Goal: Use online tool/utility: Utilize a website feature to perform a specific function

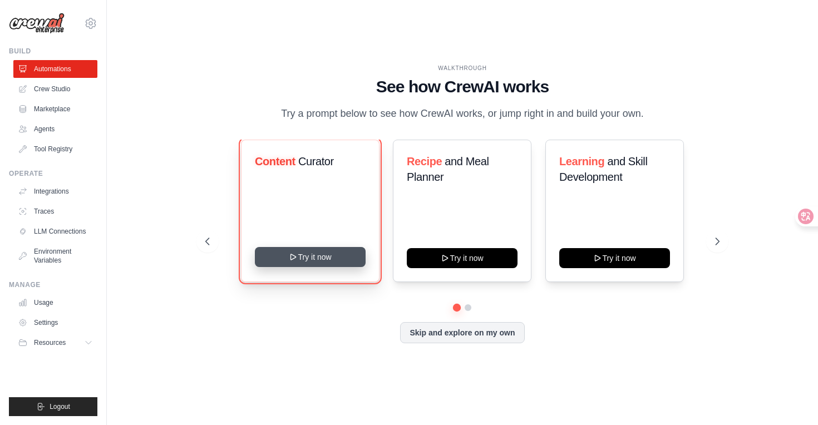
click at [318, 261] on button "Try it now" at bounding box center [310, 257] width 111 height 20
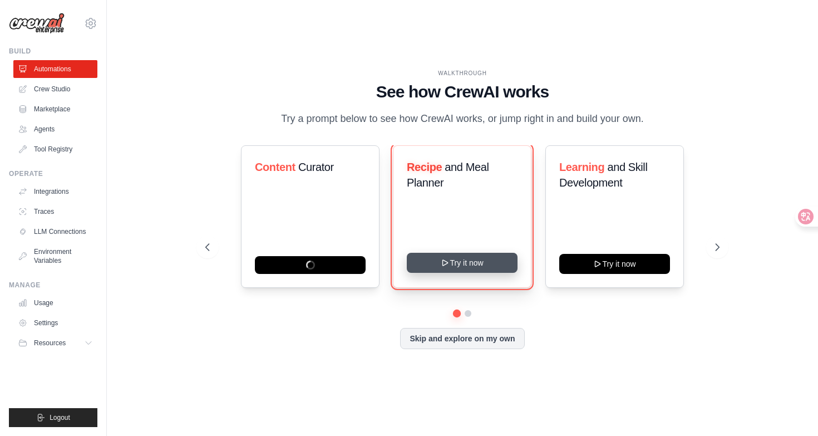
click at [461, 271] on button "Try it now" at bounding box center [462, 263] width 111 height 20
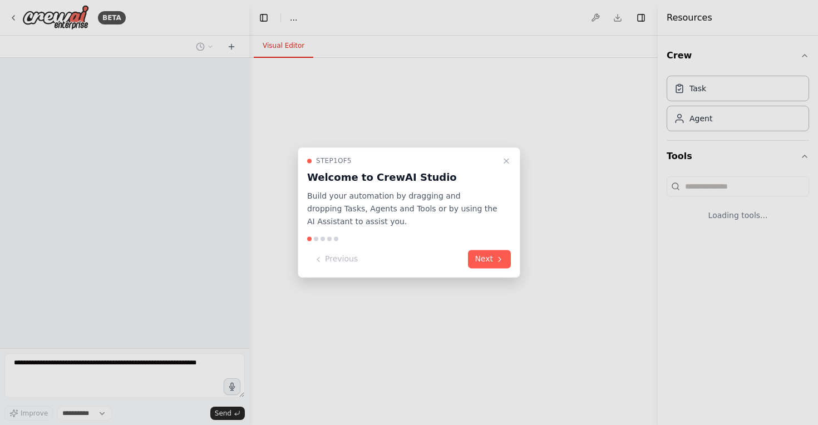
select select "****"
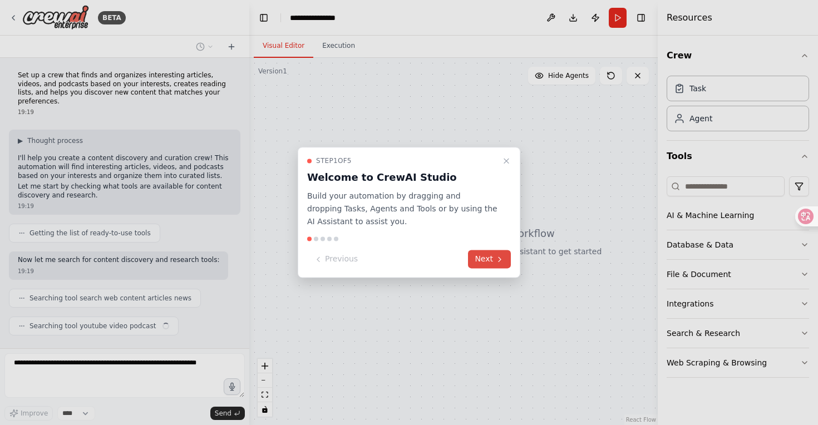
scroll to position [16, 0]
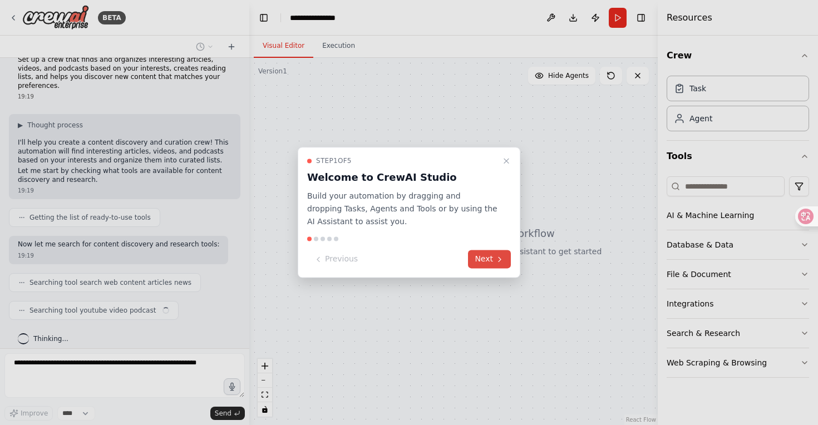
click at [487, 255] on button "Next" at bounding box center [489, 259] width 43 height 18
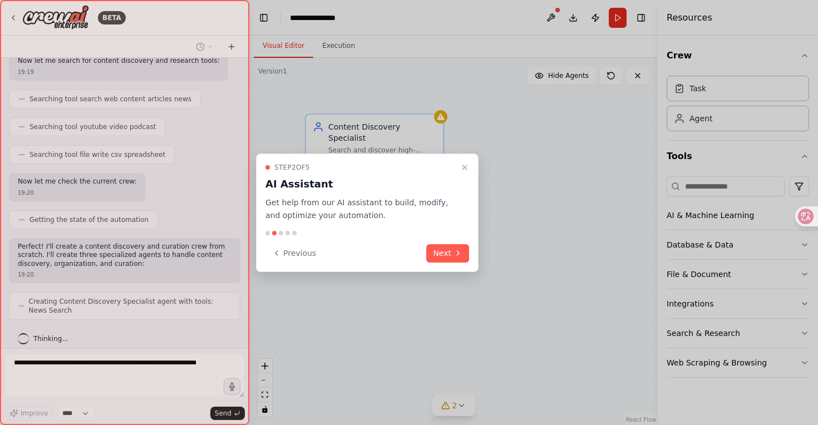
scroll to position [236, 0]
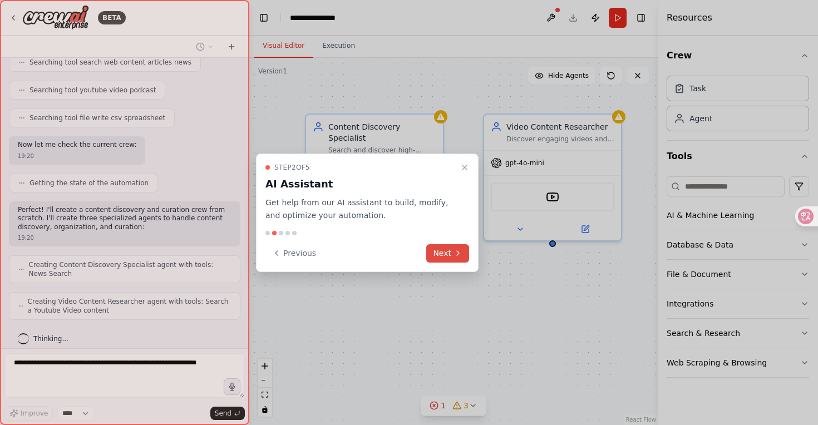
click at [458, 258] on button "Next" at bounding box center [447, 253] width 43 height 18
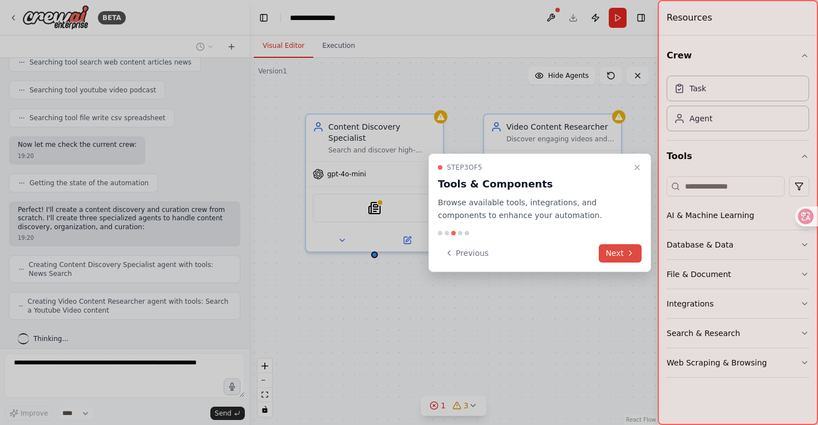
click at [622, 253] on button "Next" at bounding box center [619, 253] width 43 height 18
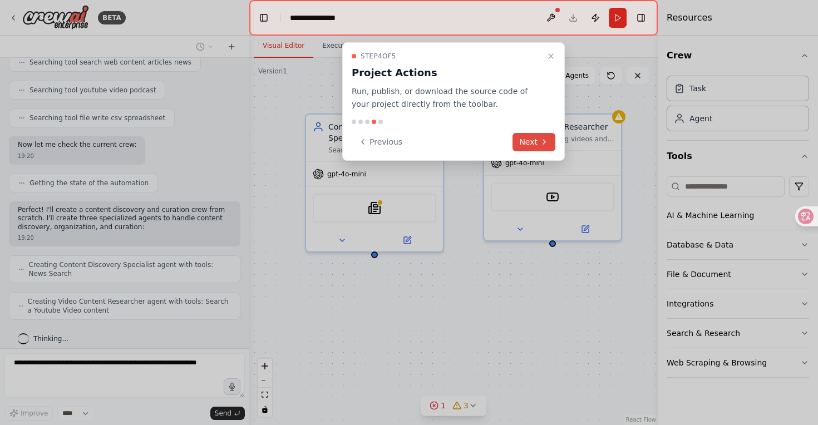
click at [546, 149] on button "Next" at bounding box center [533, 142] width 43 height 18
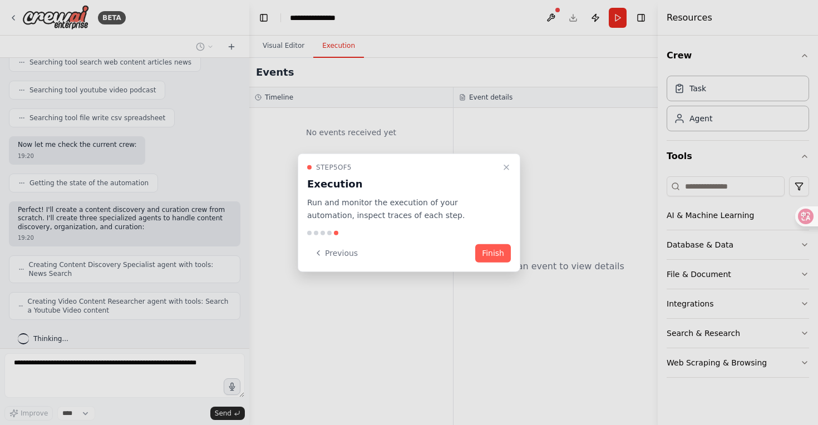
scroll to position [310, 0]
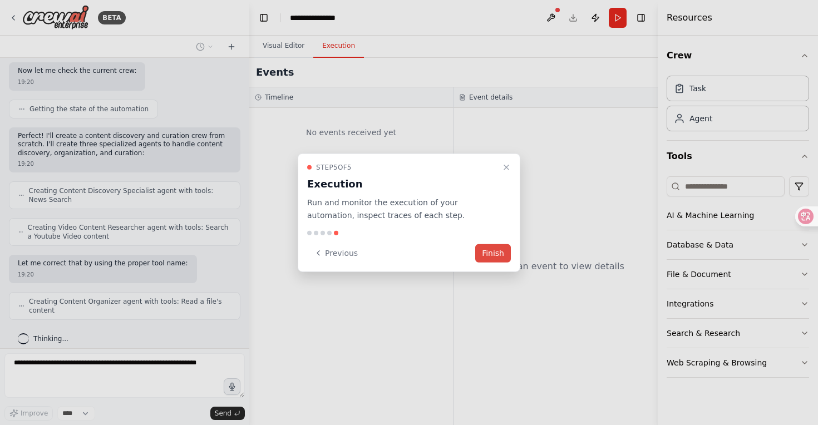
click at [492, 254] on button "Finish" at bounding box center [493, 253] width 36 height 18
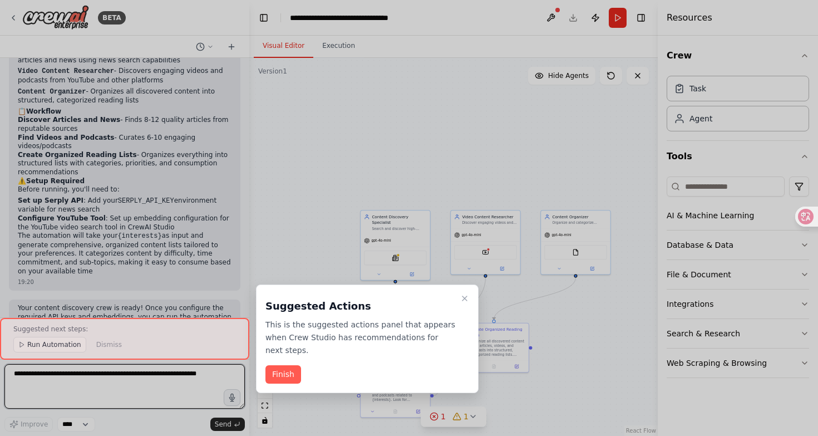
scroll to position [909, 0]
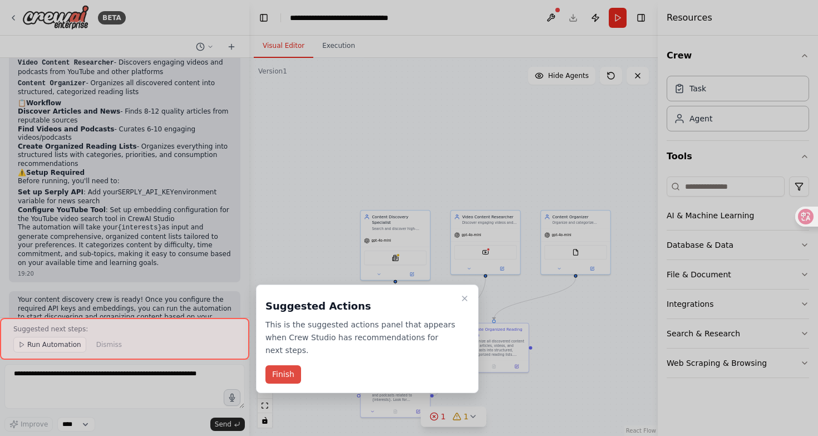
click at [279, 378] on button "Finish" at bounding box center [283, 374] width 36 height 18
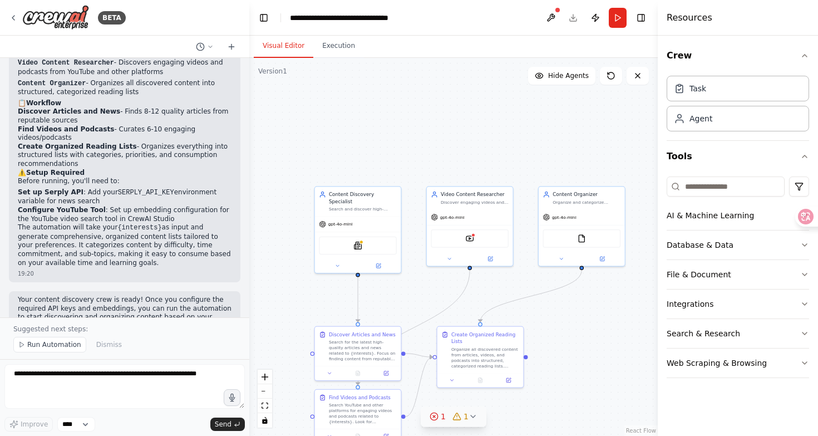
click at [437, 417] on icon at bounding box center [433, 416] width 9 height 9
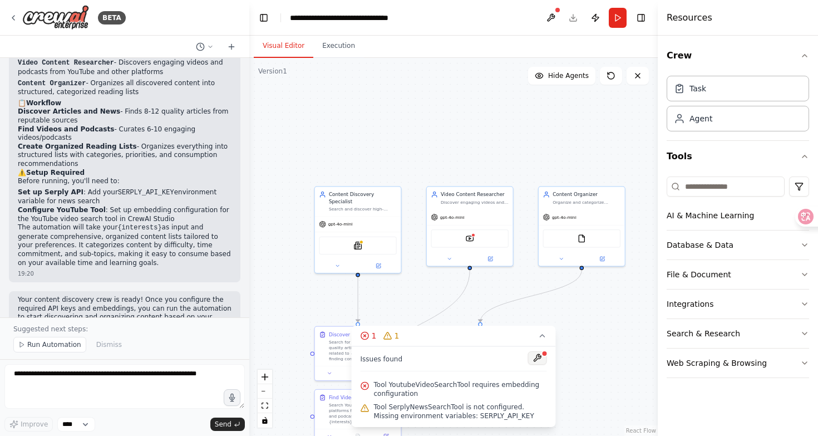
click at [541, 360] on button at bounding box center [537, 357] width 19 height 13
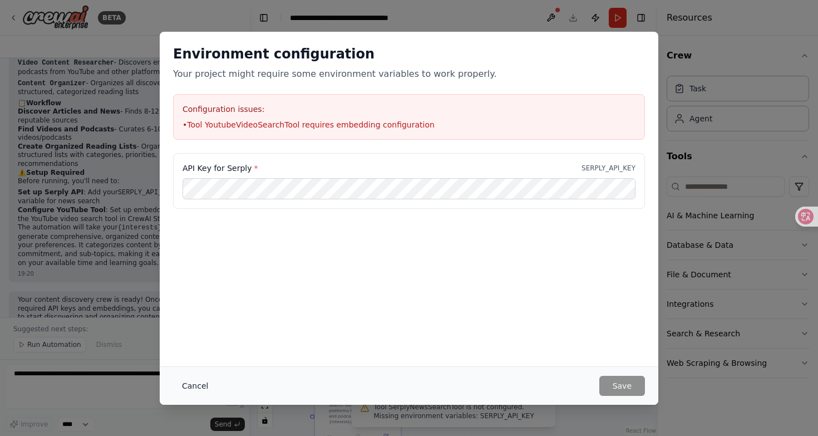
click at [195, 385] on button "Cancel" at bounding box center [195, 385] width 44 height 20
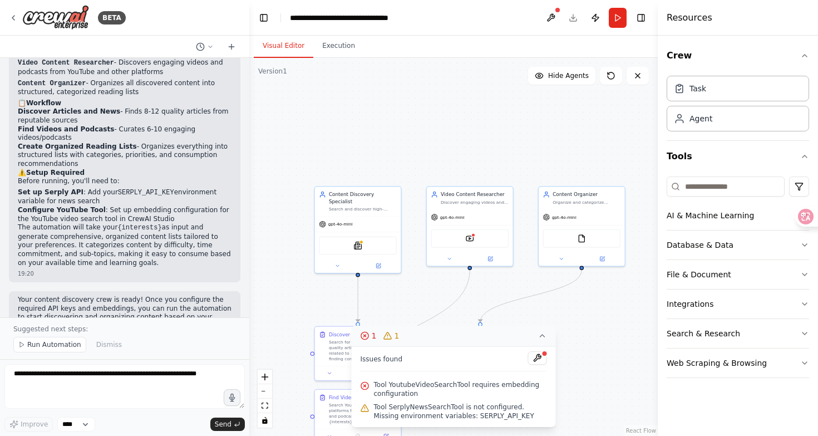
click at [366, 336] on icon at bounding box center [365, 335] width 2 height 2
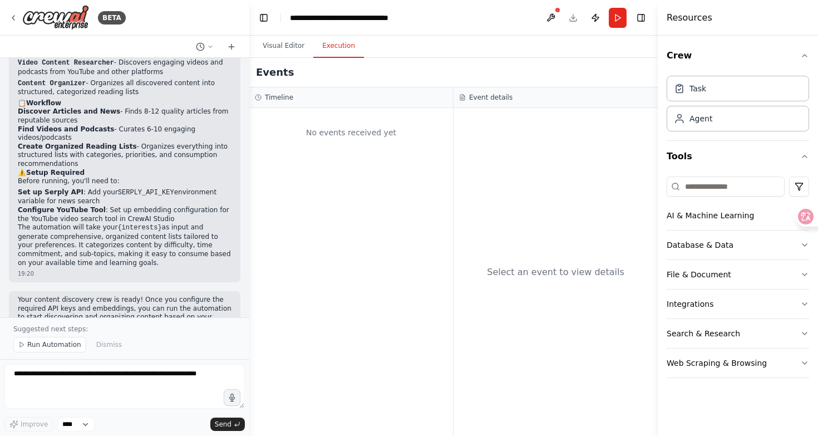
click at [330, 44] on button "Execution" at bounding box center [338, 45] width 51 height 23
click at [299, 48] on button "Visual Editor" at bounding box center [284, 45] width 60 height 23
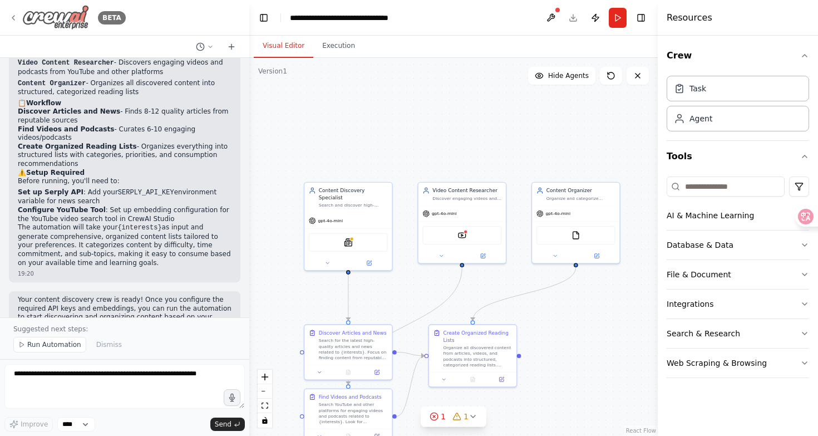
click at [15, 19] on icon at bounding box center [13, 17] width 9 height 9
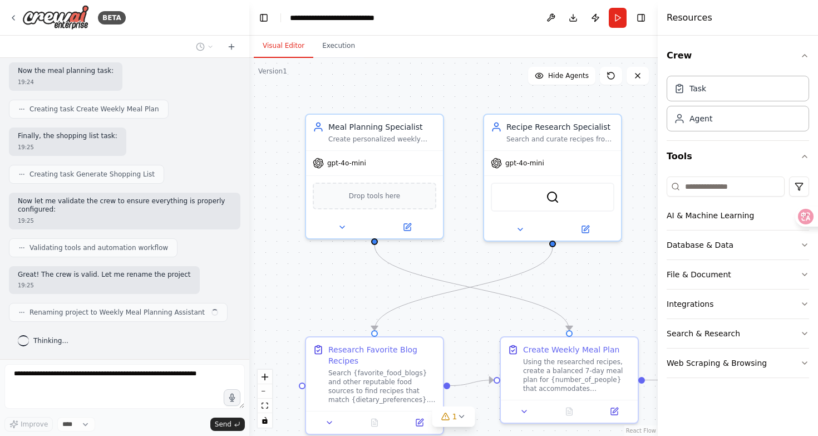
scroll to position [685, 0]
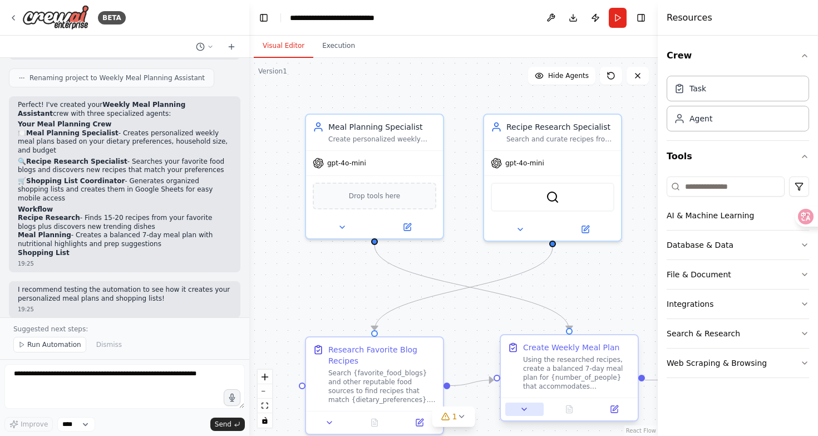
click at [526, 409] on icon at bounding box center [523, 408] width 9 height 9
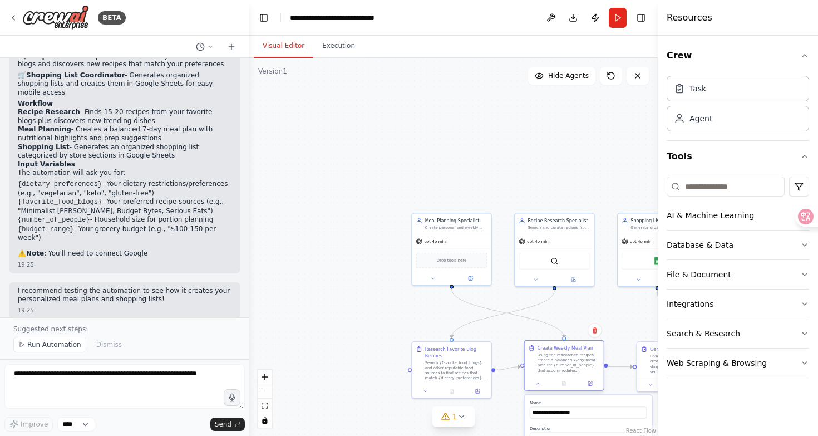
scroll to position [1033, 0]
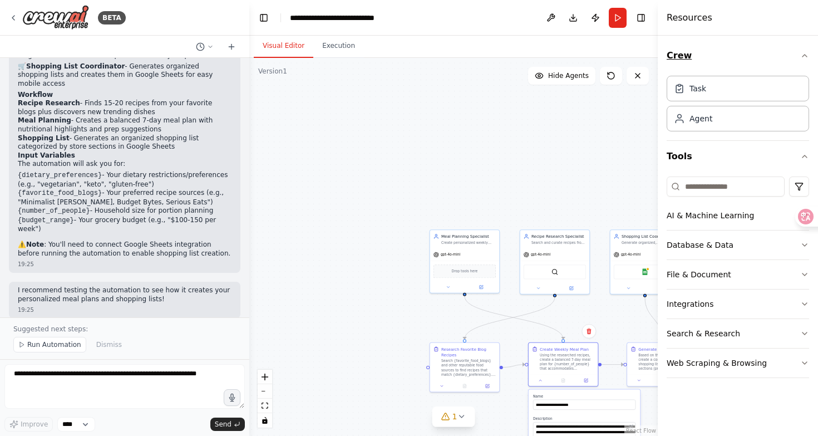
click at [807, 52] on icon "button" at bounding box center [804, 55] width 9 height 9
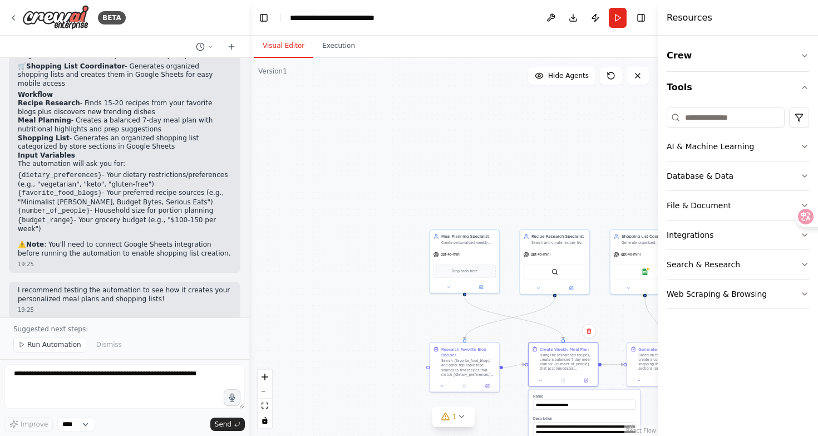
click at [601, 122] on div ".deletable-edge-delete-btn { width: 20px; height: 20px; border: 0px solid #ffff…" at bounding box center [453, 247] width 408 height 378
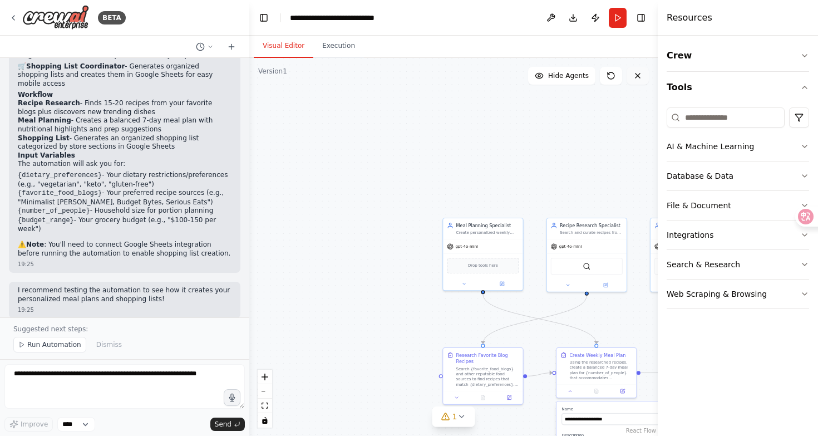
click at [638, 74] on icon at bounding box center [637, 75] width 4 height 4
click at [636, 80] on button at bounding box center [637, 76] width 22 height 18
click at [637, 76] on icon at bounding box center [637, 75] width 4 height 4
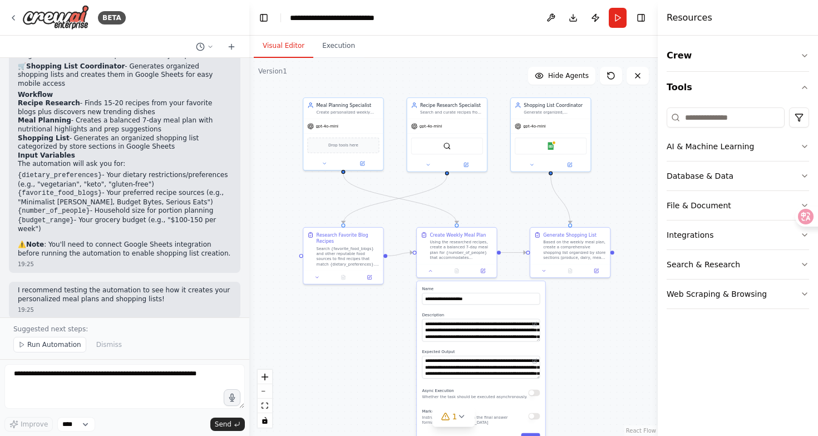
drag, startPoint x: 627, startPoint y: 271, endPoint x: 488, endPoint y: 151, distance: 184.1
click at [488, 151] on div ".deletable-edge-delete-btn { width: 20px; height: 20px; border: 0px solid #ffff…" at bounding box center [453, 247] width 408 height 378
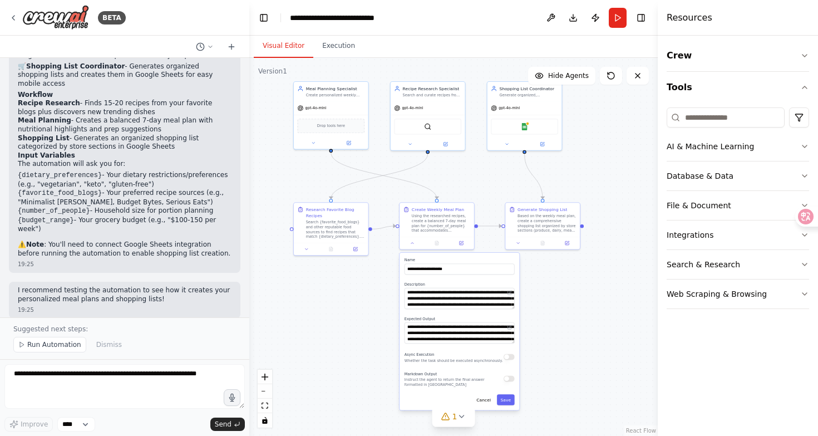
drag, startPoint x: 565, startPoint y: 308, endPoint x: 536, endPoint y: 275, distance: 44.1
click at [536, 275] on div ".deletable-edge-delete-btn { width: 20px; height: 20px; border: 0px solid #ffff…" at bounding box center [453, 247] width 408 height 378
click at [590, 286] on div ".deletable-edge-delete-btn { width: 20px; height: 20px; border: 0px solid #ffff…" at bounding box center [453, 247] width 408 height 378
click at [408, 244] on button at bounding box center [412, 241] width 21 height 7
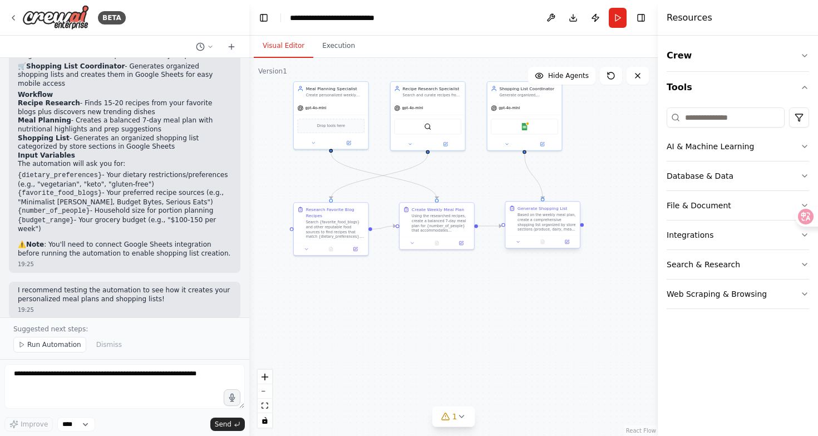
click at [519, 246] on div at bounding box center [542, 241] width 75 height 12
click at [540, 227] on div "Based on the weekly meal plan, create a comprehensive shopping list organized b…" at bounding box center [546, 221] width 58 height 19
click at [541, 220] on div "Based on the weekly meal plan, create a comprehensive shopping list organized b…" at bounding box center [546, 221] width 58 height 19
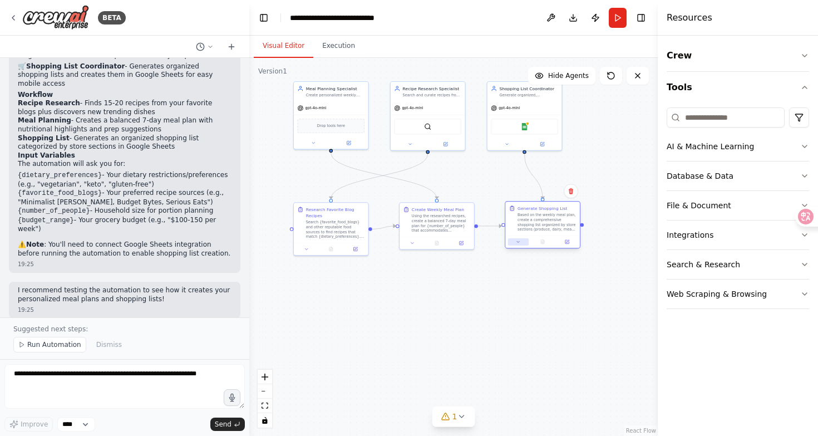
click at [516, 243] on icon at bounding box center [518, 241] width 5 height 5
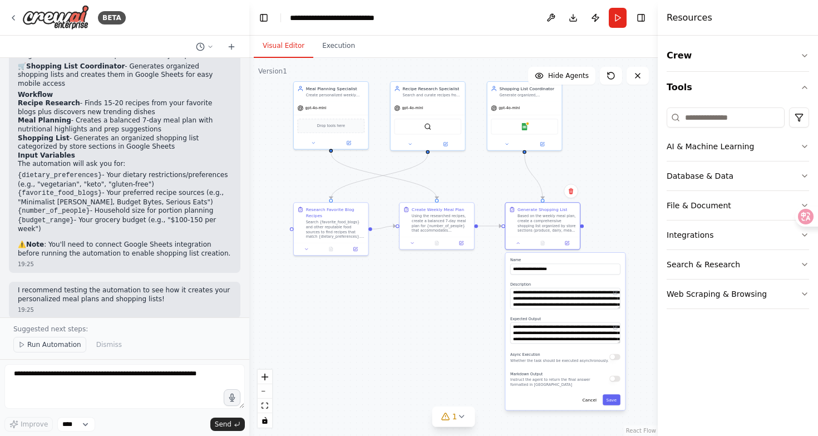
click at [50, 349] on span "Run Automation" at bounding box center [54, 344] width 54 height 9
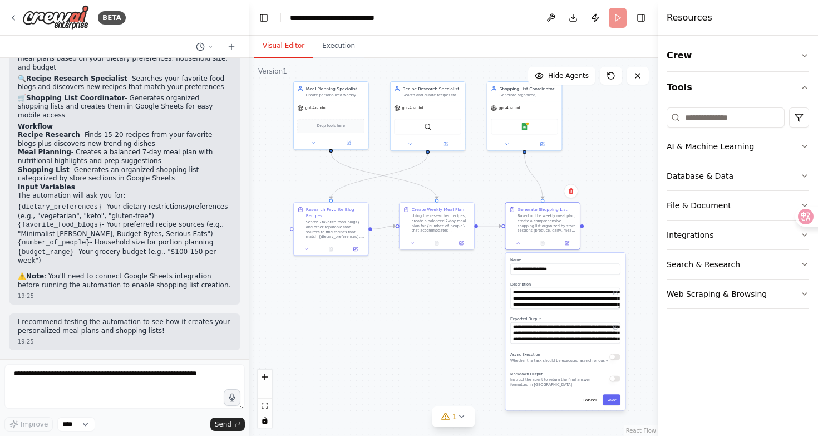
scroll to position [992, 0]
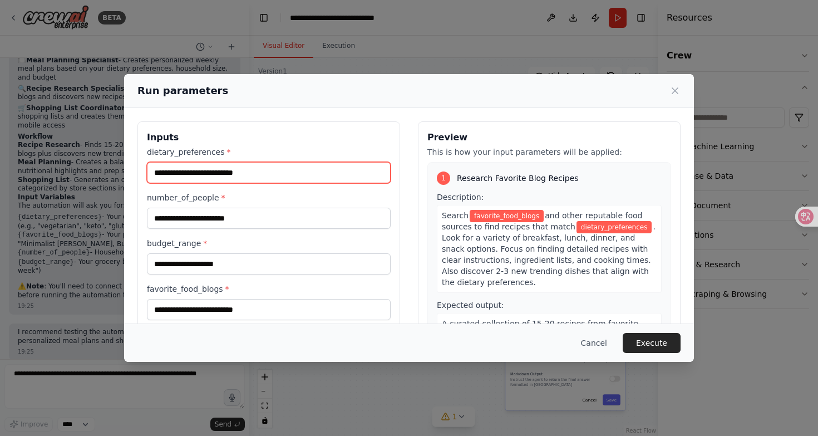
click at [256, 171] on input "dietary_preferences *" at bounding box center [269, 172] width 244 height 21
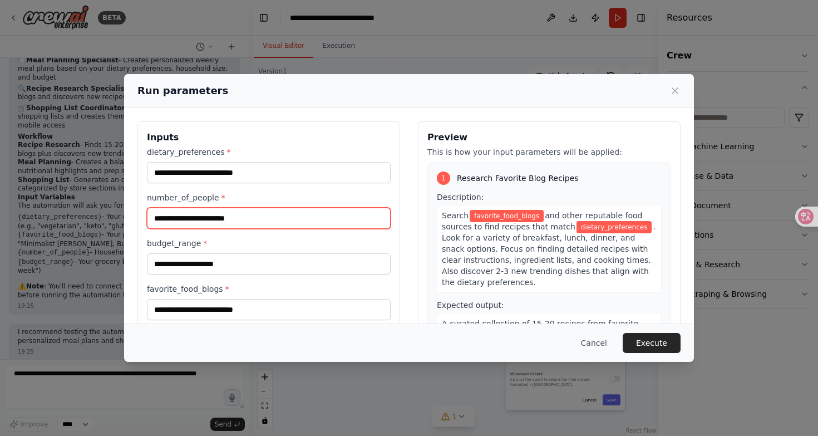
click at [223, 220] on input "number_of_people *" at bounding box center [269, 217] width 244 height 21
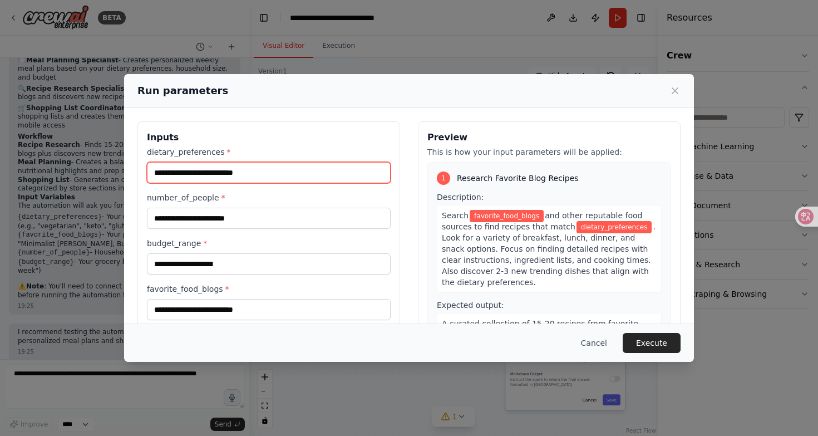
click at [234, 176] on input "dietary_preferences *" at bounding box center [269, 172] width 244 height 21
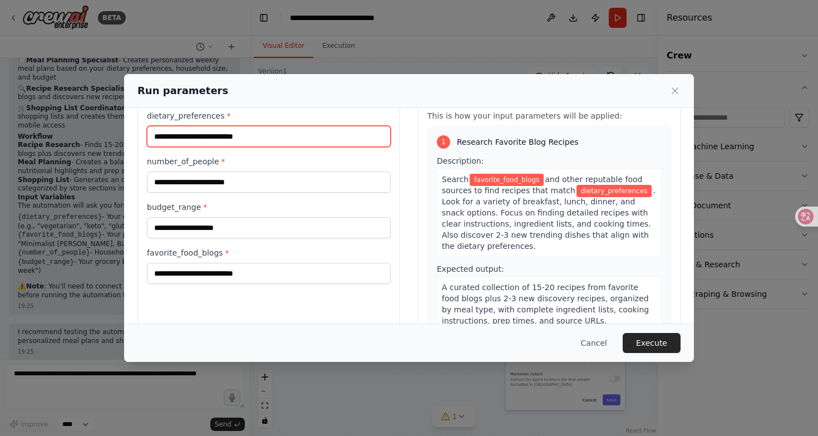
scroll to position [43, 0]
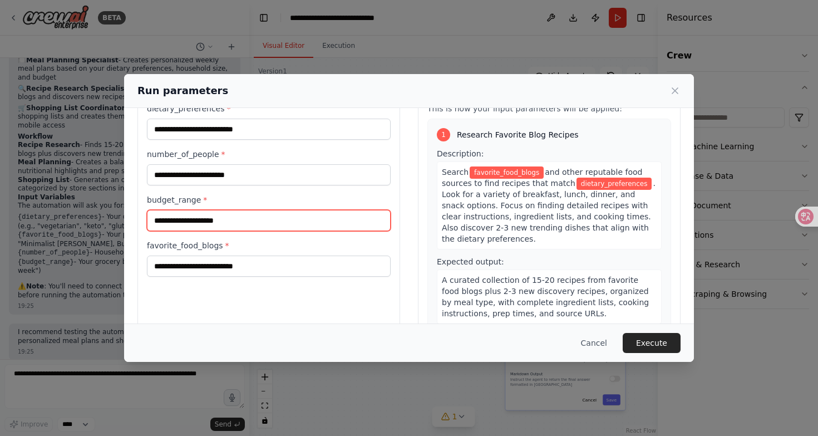
click at [205, 223] on input "budget_range *" at bounding box center [269, 220] width 244 height 21
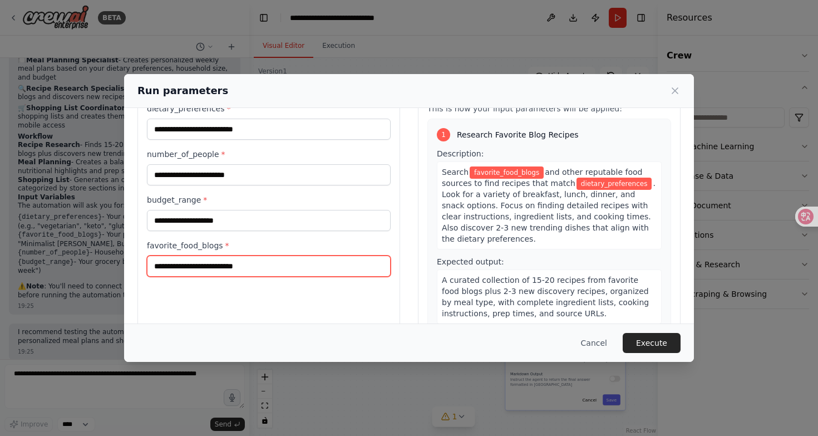
click at [227, 266] on input "favorite_food_blogs *" at bounding box center [269, 265] width 244 height 21
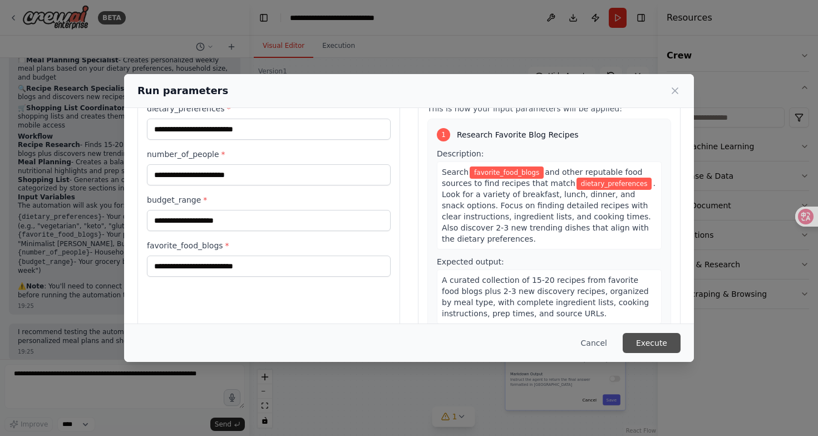
click at [649, 344] on button "Execute" at bounding box center [651, 343] width 58 height 20
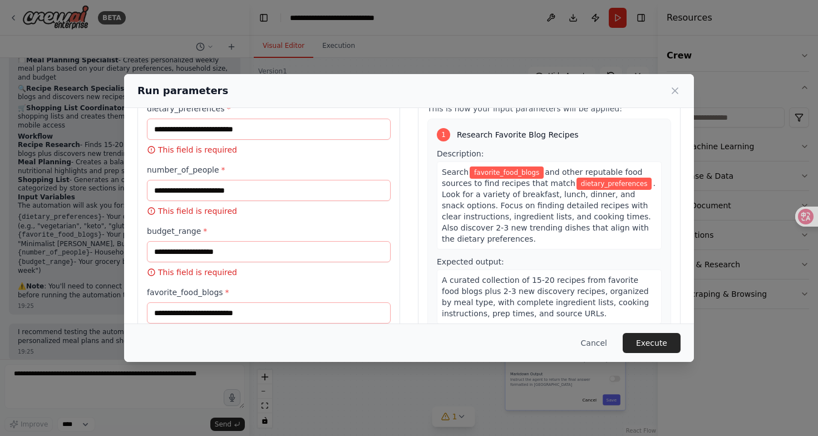
scroll to position [21, 0]
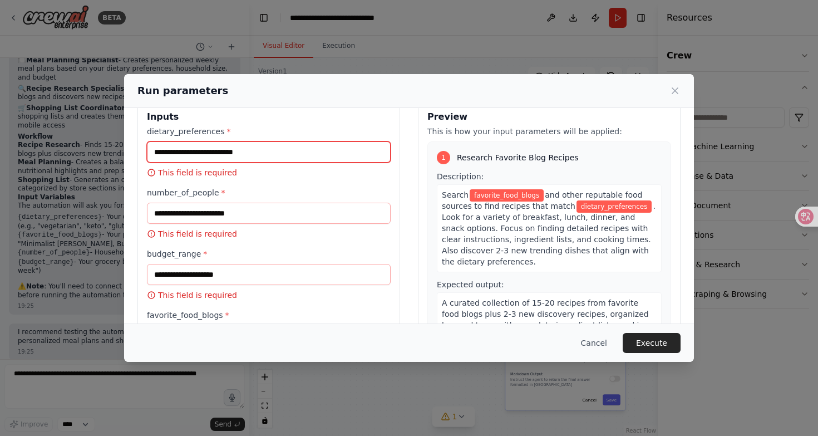
click at [199, 152] on input "dietary_preferences *" at bounding box center [269, 151] width 244 height 21
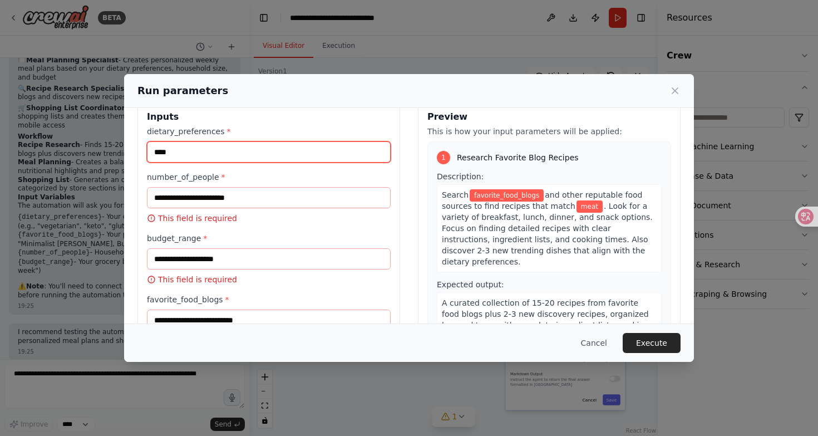
type input "****"
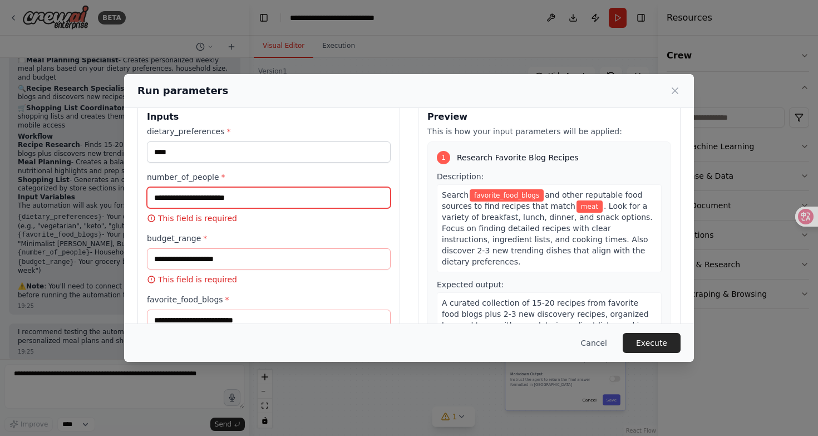
click at [219, 193] on input "number_of_people *" at bounding box center [269, 197] width 244 height 21
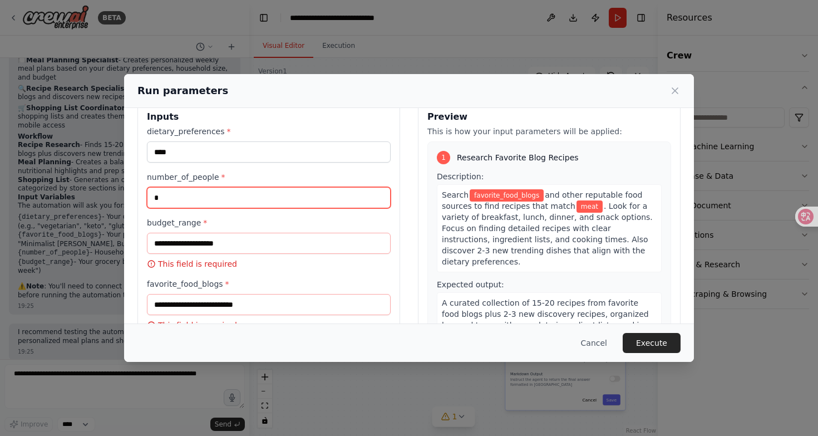
type input "*"
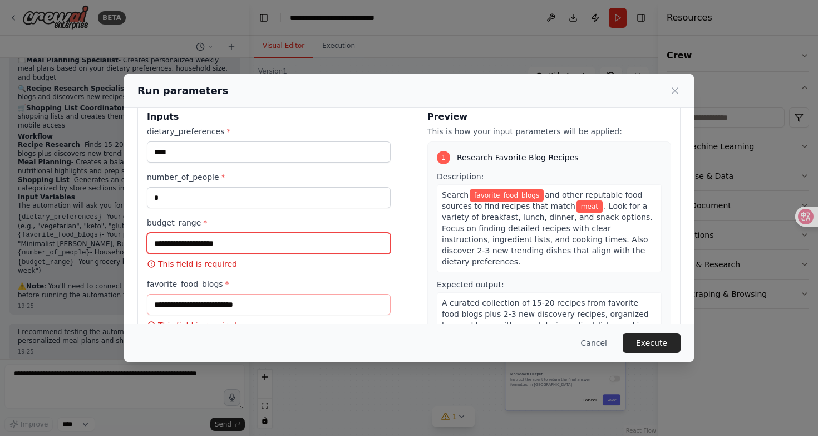
click at [231, 244] on input "budget_range *" at bounding box center [269, 242] width 244 height 21
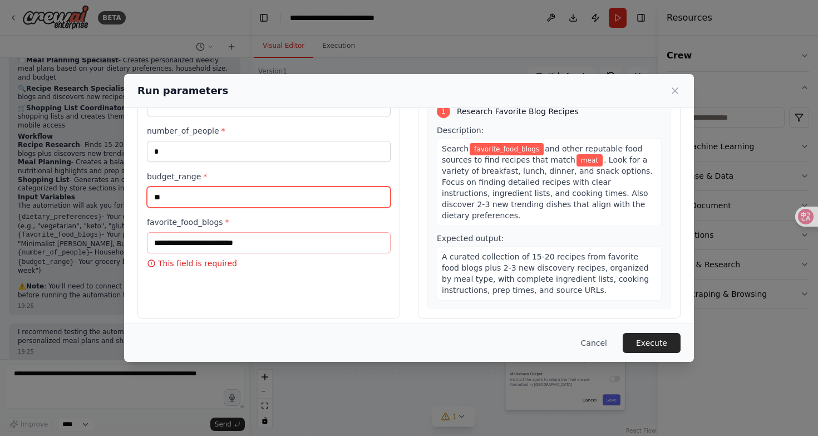
scroll to position [75, 0]
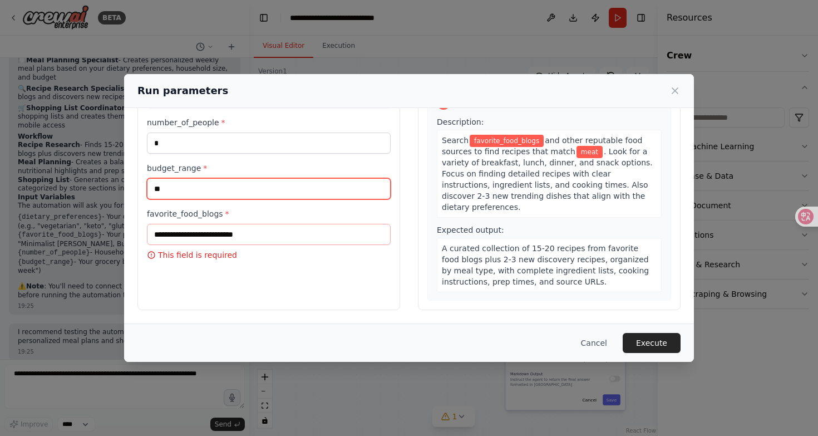
type input "**"
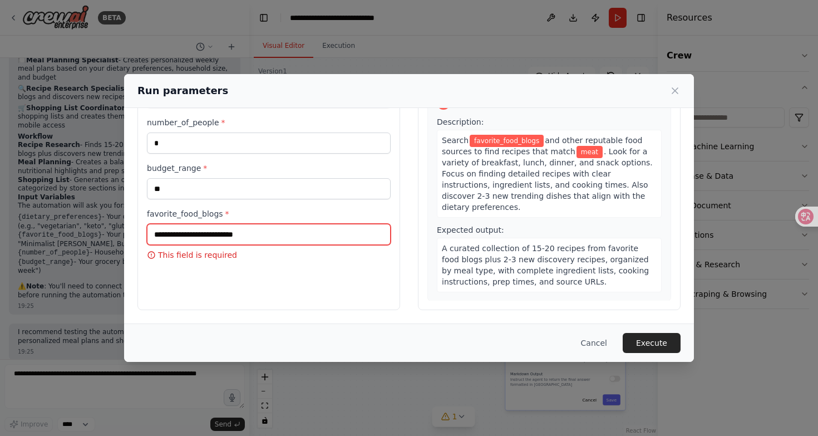
click at [240, 234] on input "favorite_food_blogs *" at bounding box center [269, 234] width 244 height 21
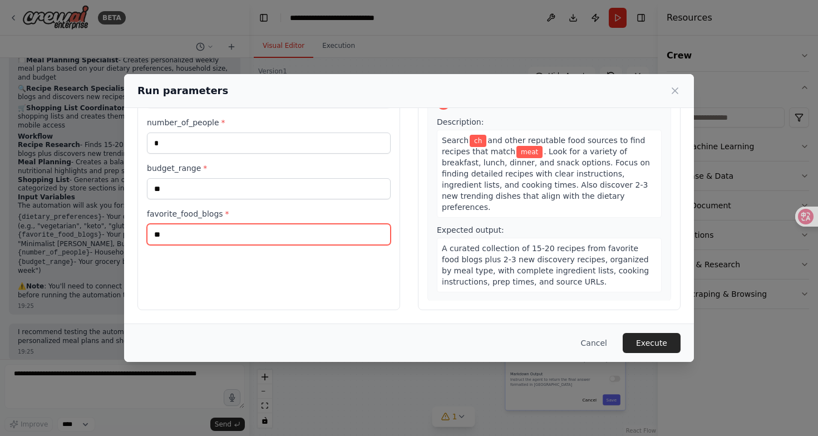
type input "*"
type input "****"
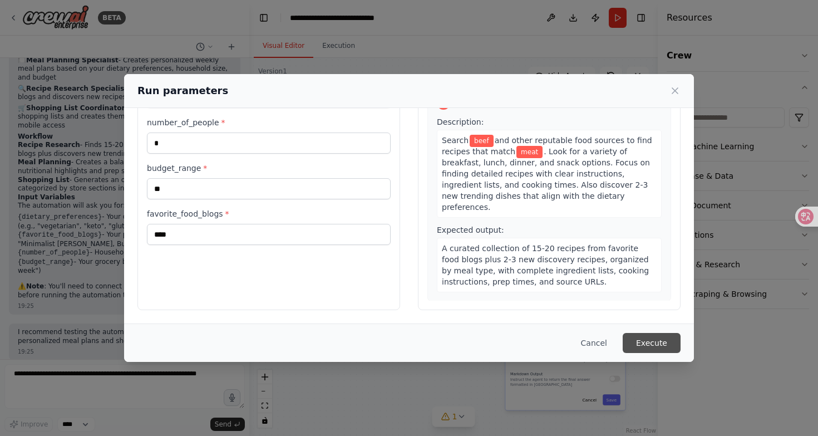
click at [660, 342] on button "Execute" at bounding box center [651, 343] width 58 height 20
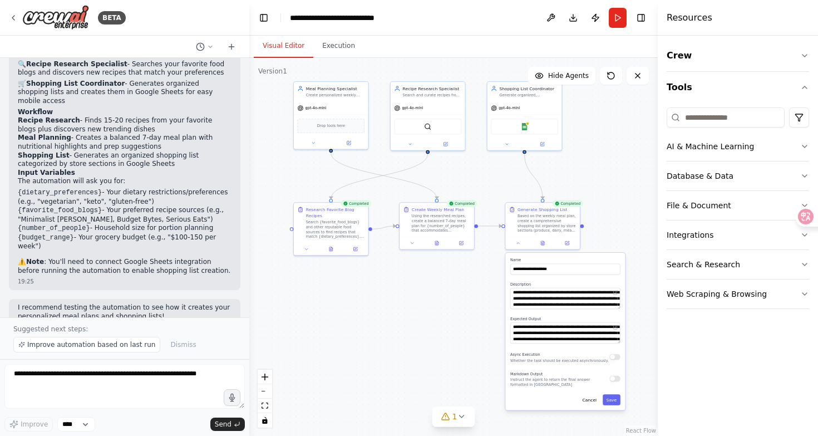
scroll to position [1033, 0]
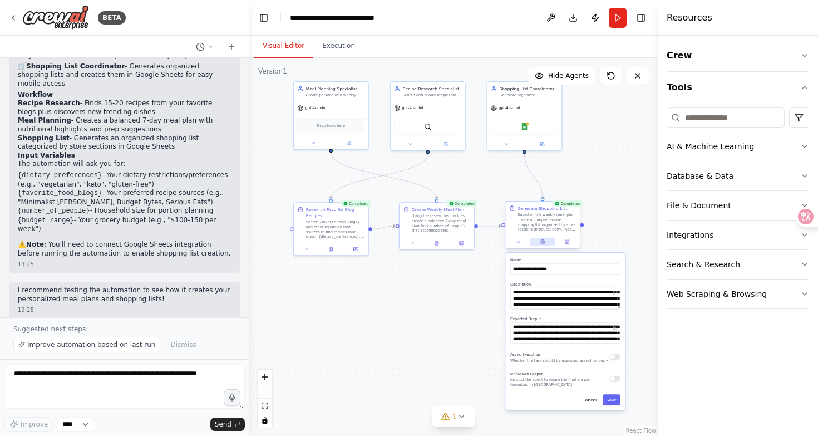
click at [544, 244] on button at bounding box center [542, 241] width 26 height 7
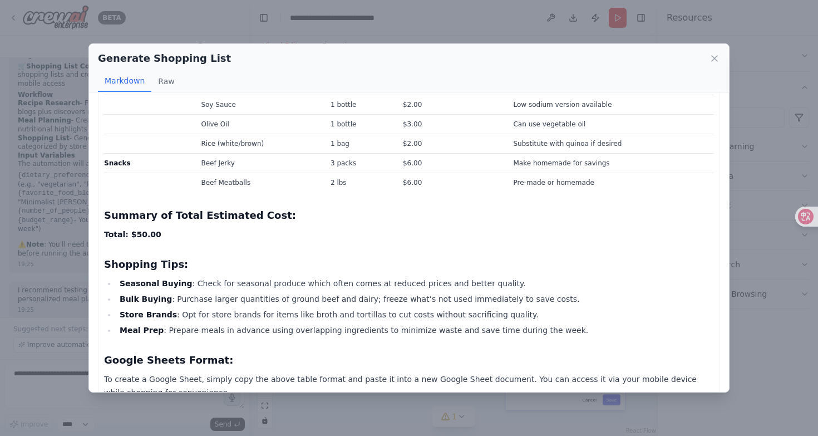
scroll to position [275, 0]
